Goal: Navigation & Orientation: Find specific page/section

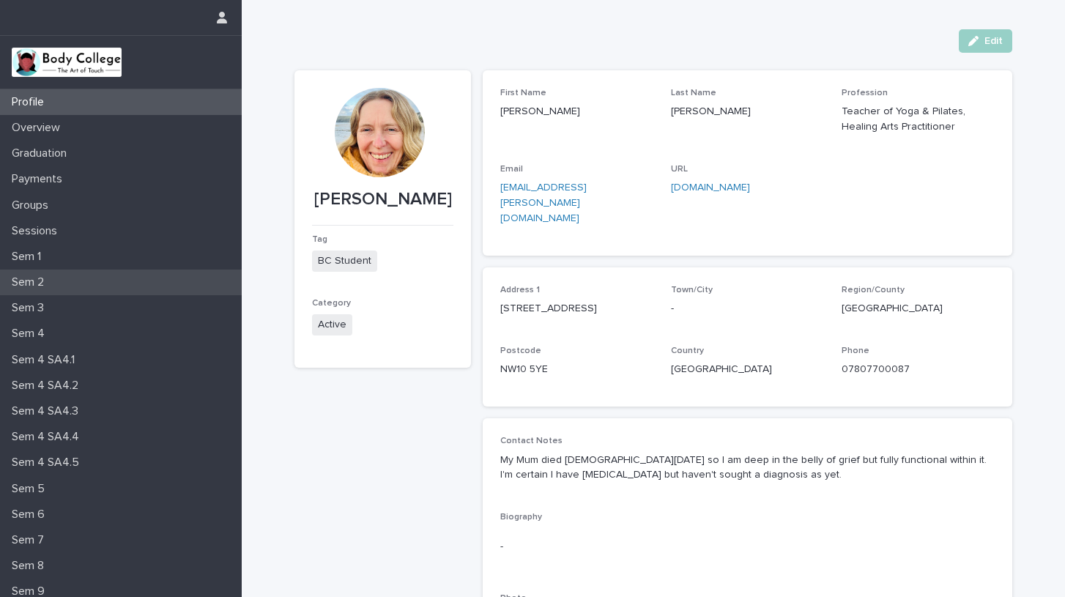
click at [62, 283] on div "Sem 2" at bounding box center [121, 283] width 242 height 26
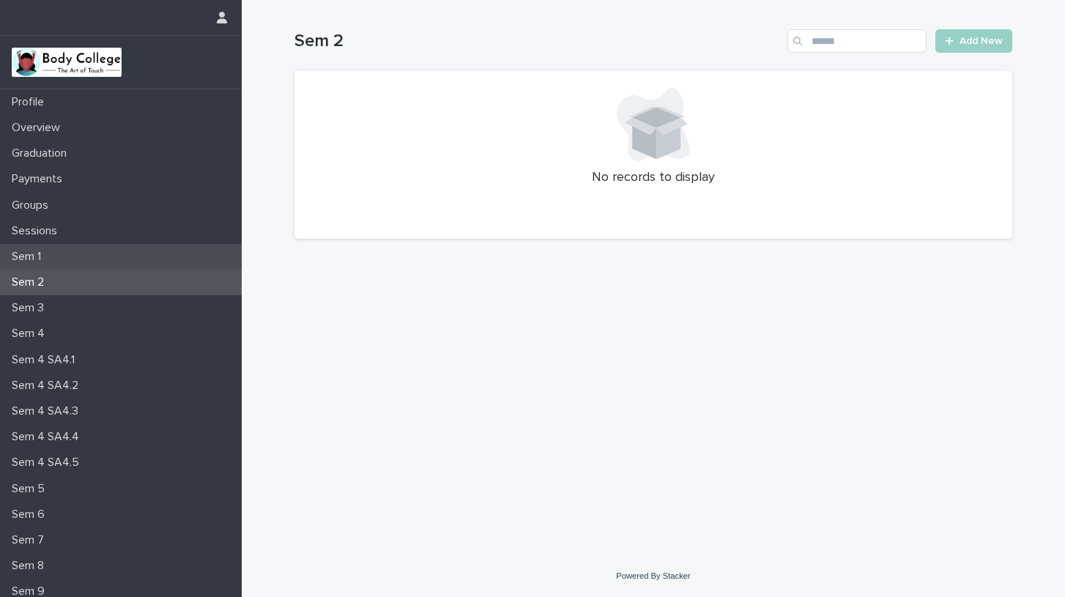
click at [46, 254] on p "Sem 1" at bounding box center [29, 257] width 47 height 14
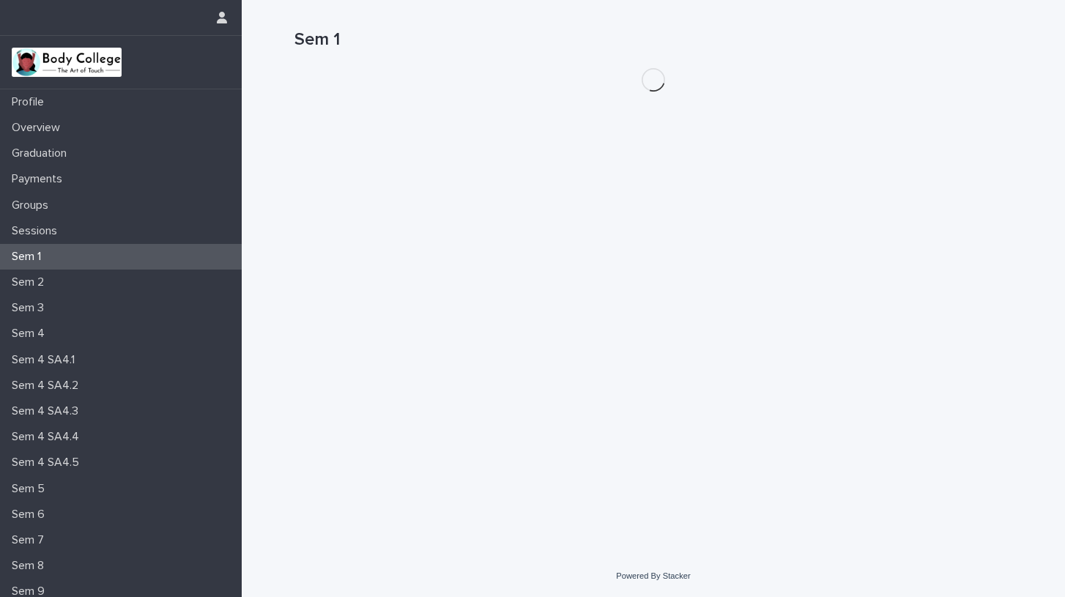
click at [46, 254] on p "Sem 1" at bounding box center [29, 257] width 47 height 14
